Goal: Information Seeking & Learning: Learn about a topic

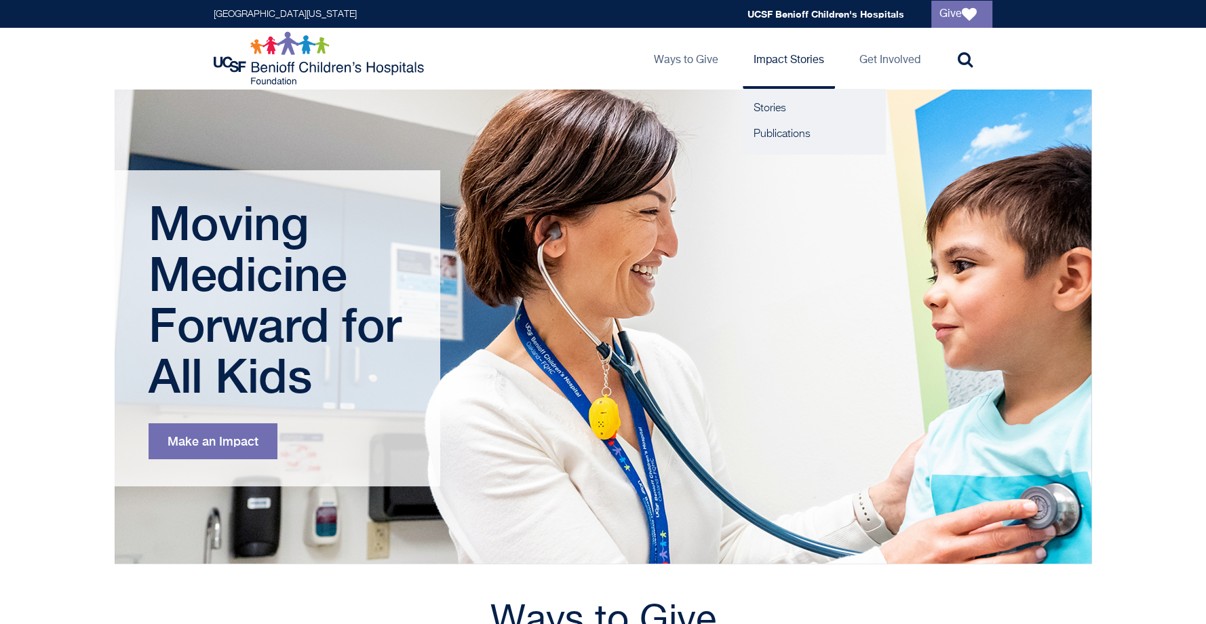
click at [798, 58] on link "Impact Stories" at bounding box center [789, 58] width 92 height 61
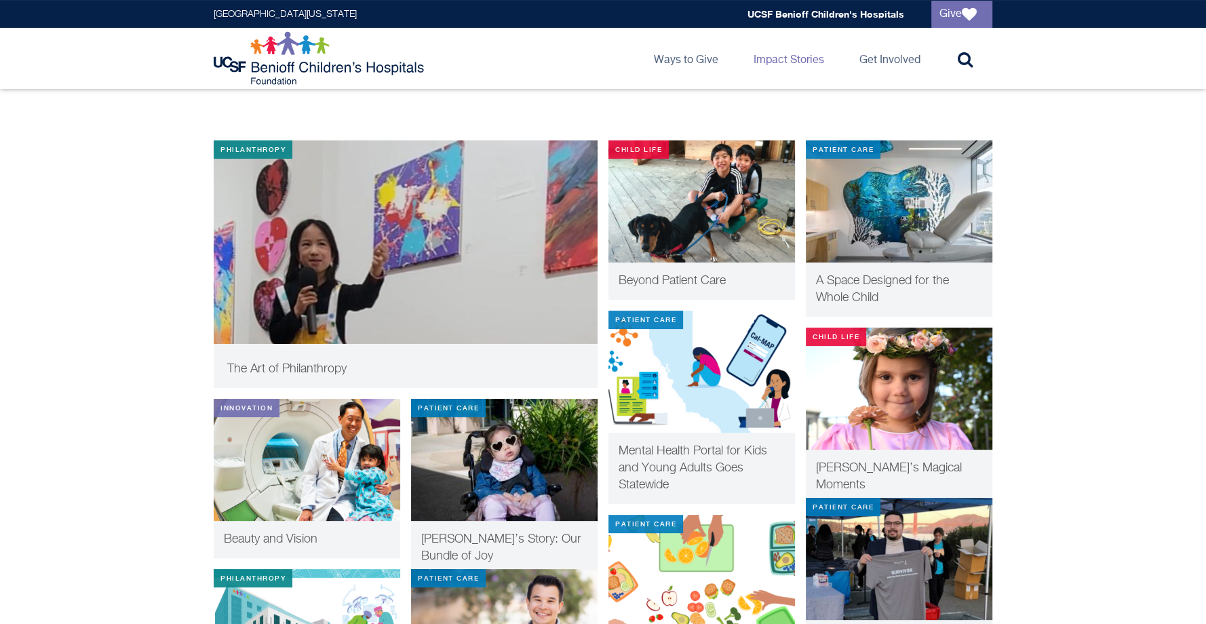
scroll to position [261, 0]
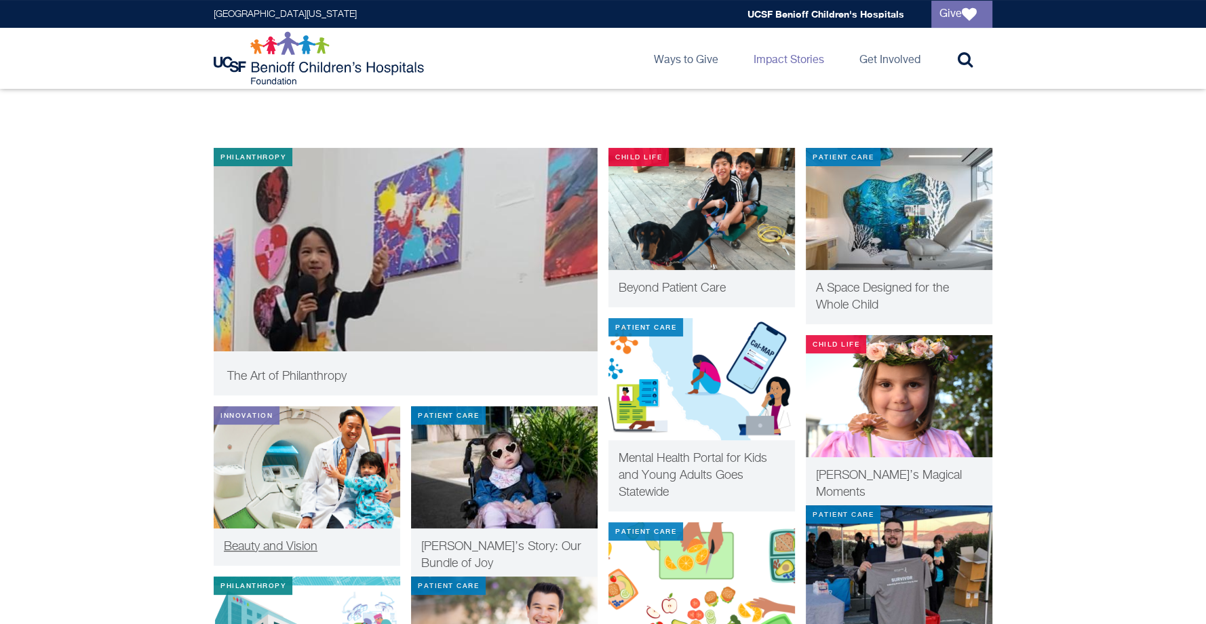
click at [336, 483] on img at bounding box center [307, 467] width 187 height 122
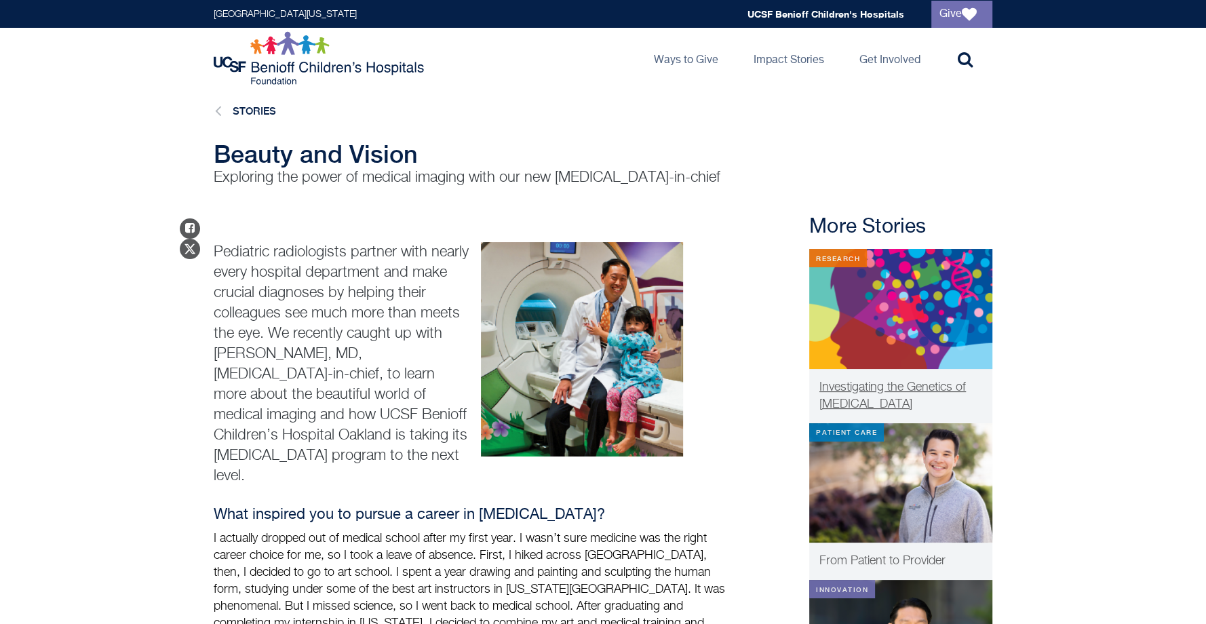
click at [861, 304] on img at bounding box center [900, 309] width 183 height 120
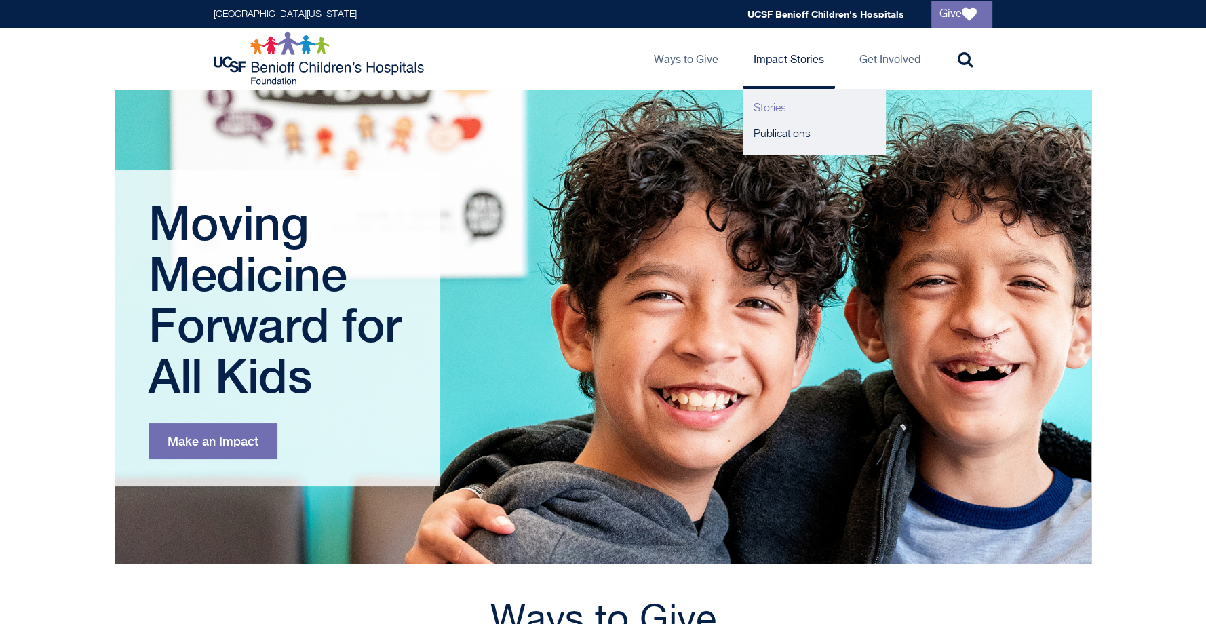
click at [781, 105] on link "Stories" at bounding box center [814, 109] width 142 height 26
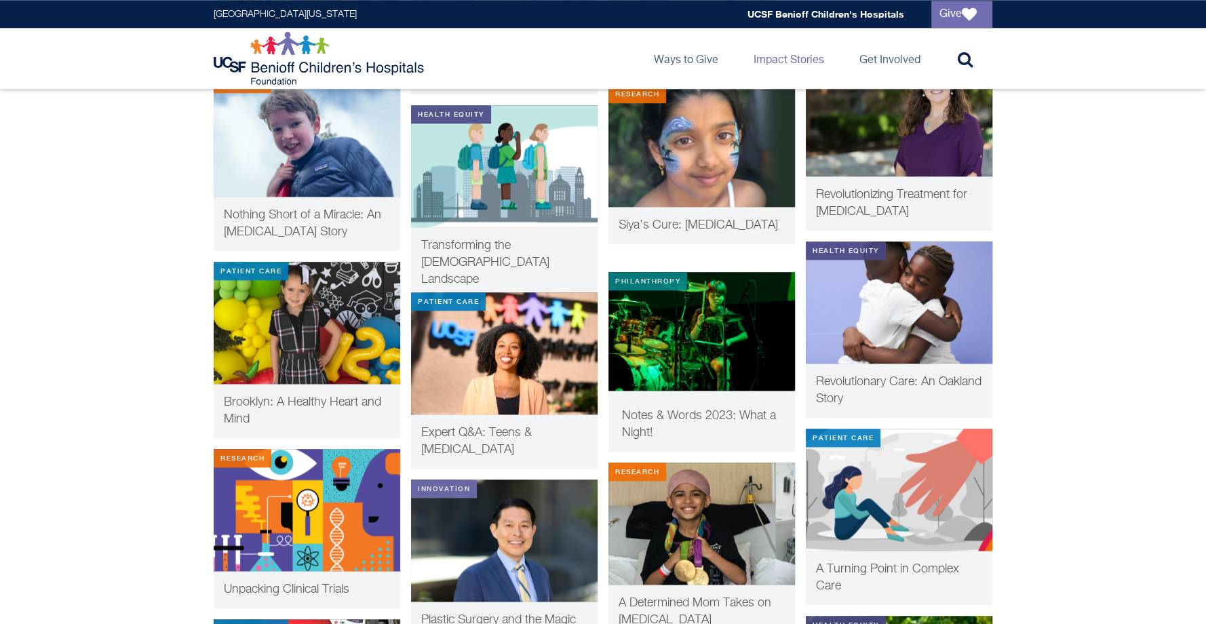
scroll to position [1622, 0]
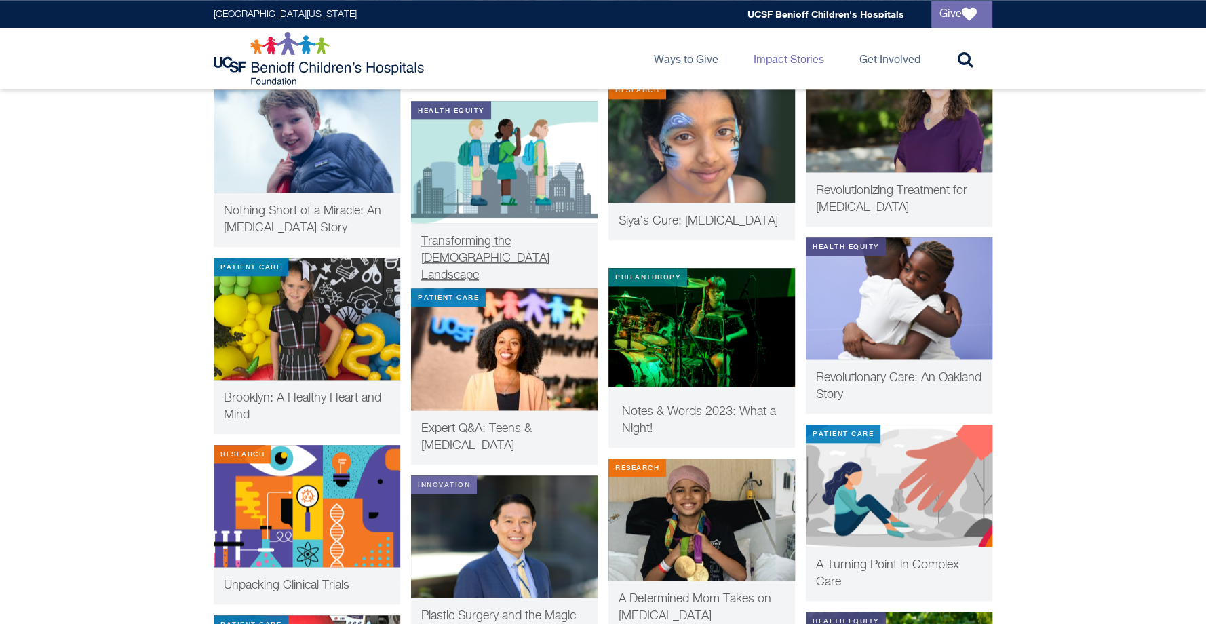
click at [532, 168] on img at bounding box center [504, 162] width 187 height 122
click at [348, 504] on img at bounding box center [307, 506] width 187 height 122
